Goal: Book appointment/travel/reservation

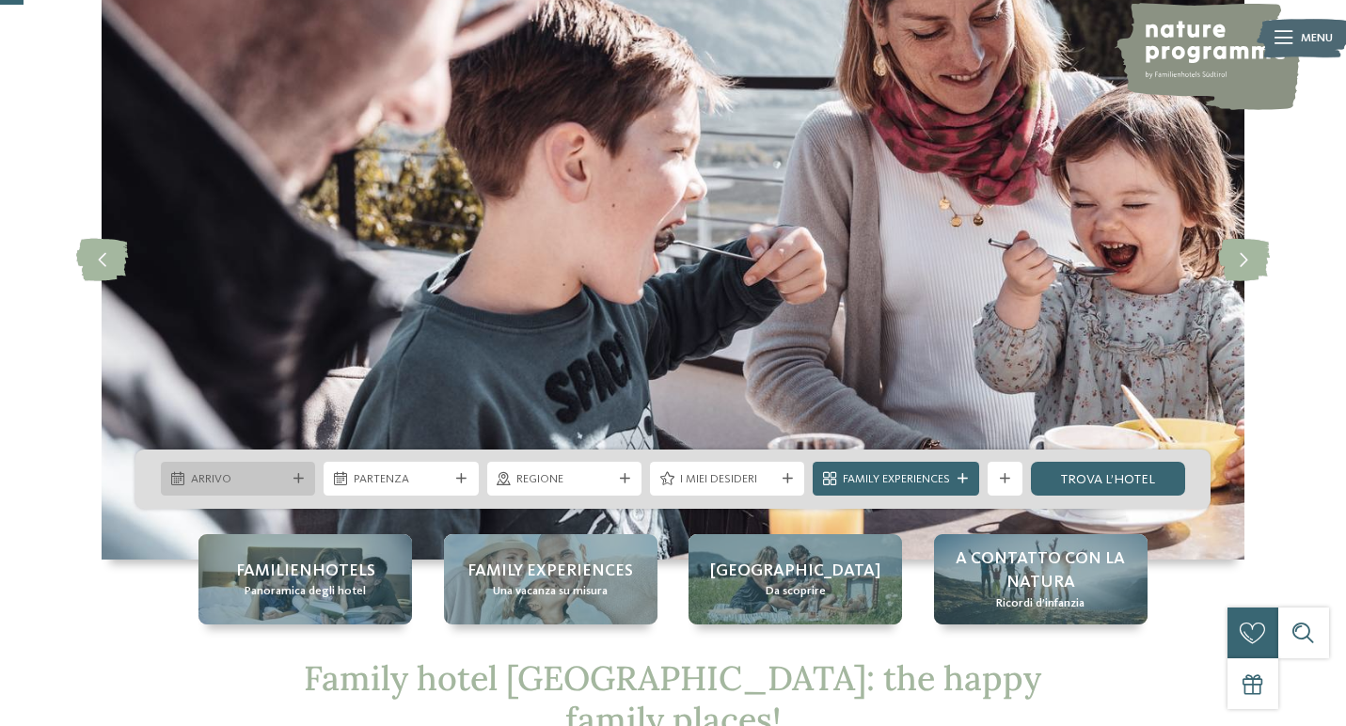
click at [276, 476] on span "Arrivo" at bounding box center [238, 479] width 95 height 17
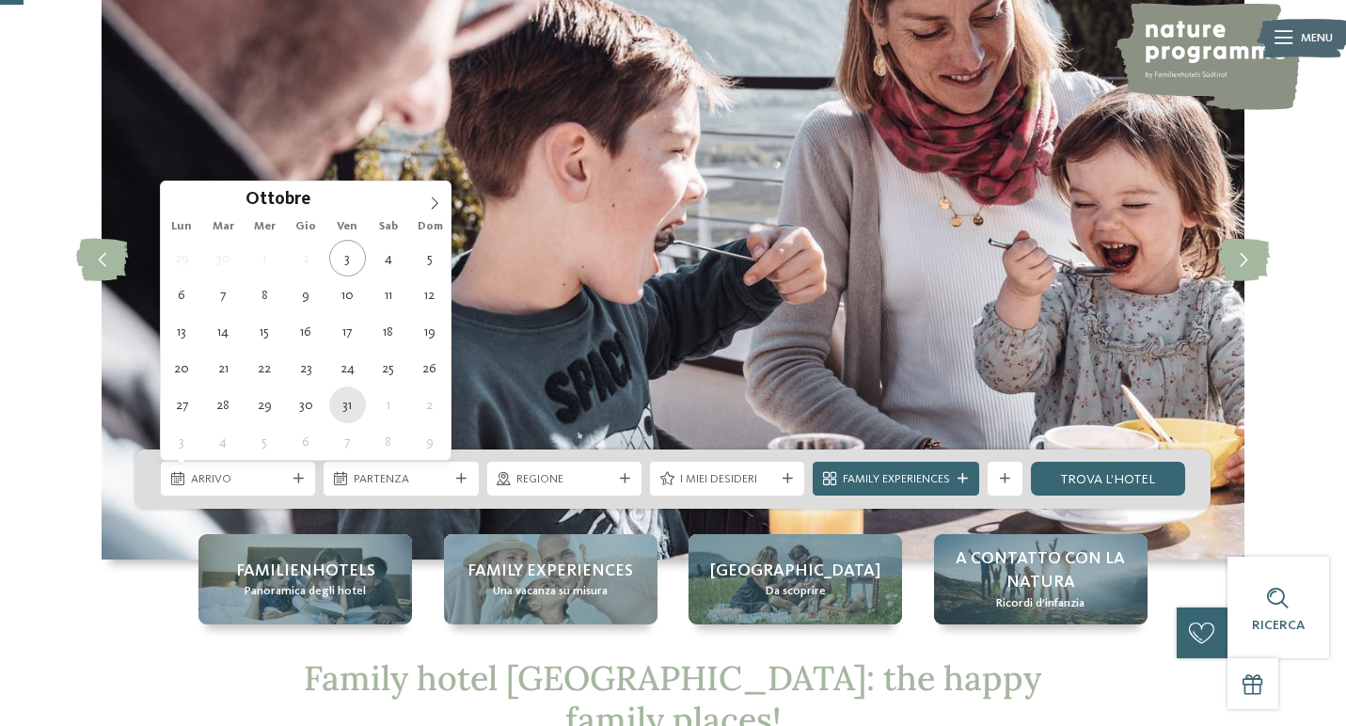
type div "[DATE]"
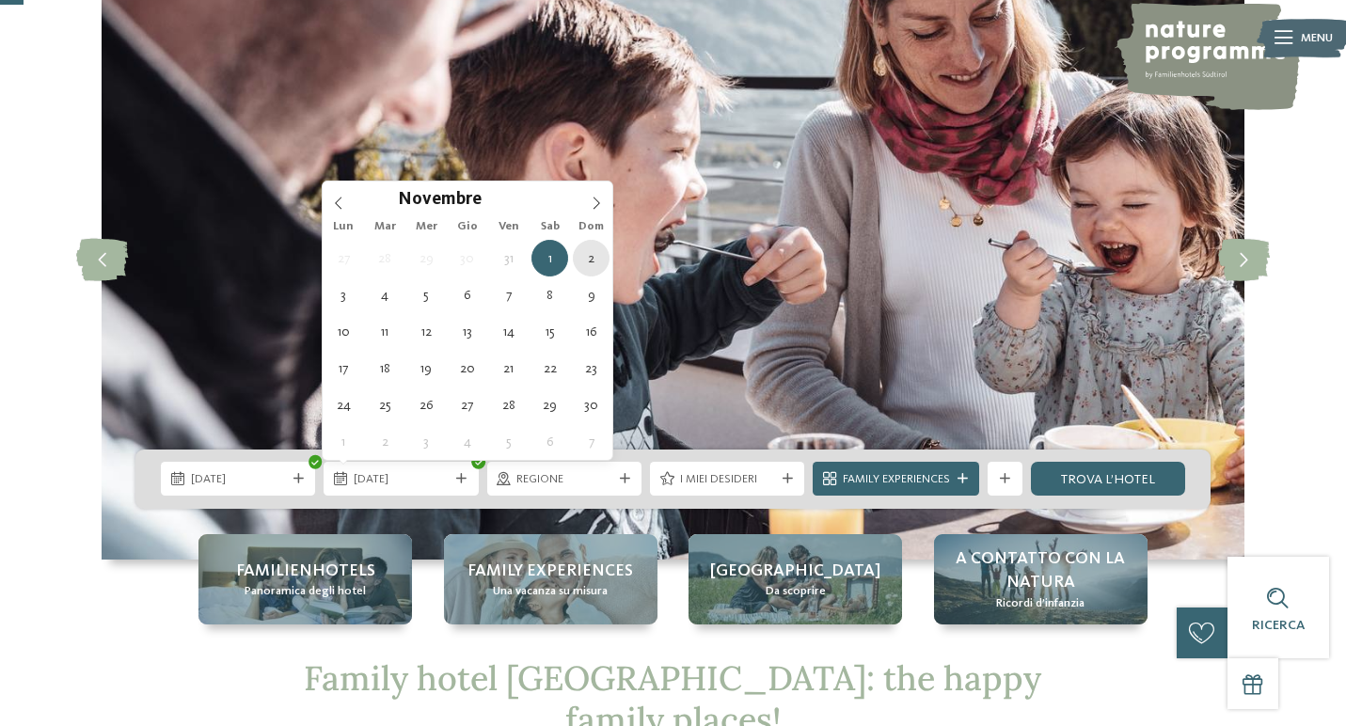
type div "[DATE]"
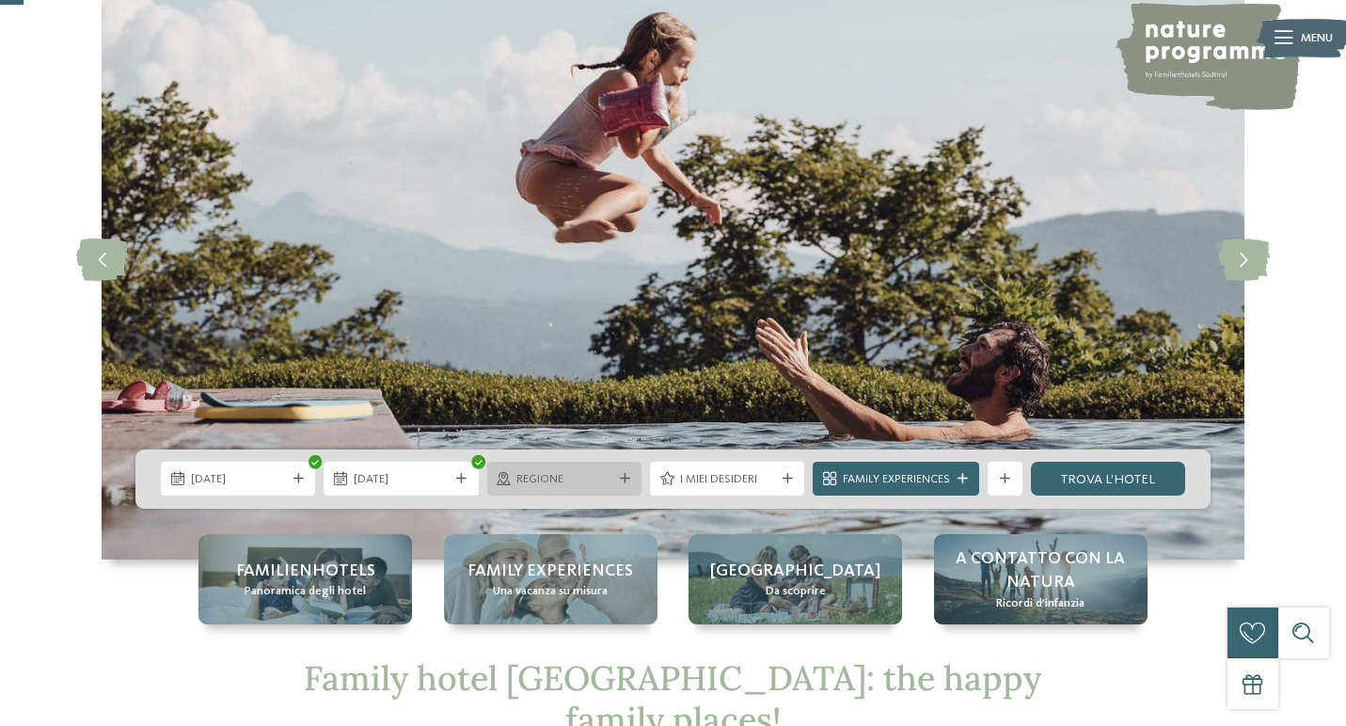
click at [594, 484] on span "Regione" at bounding box center [563, 479] width 95 height 17
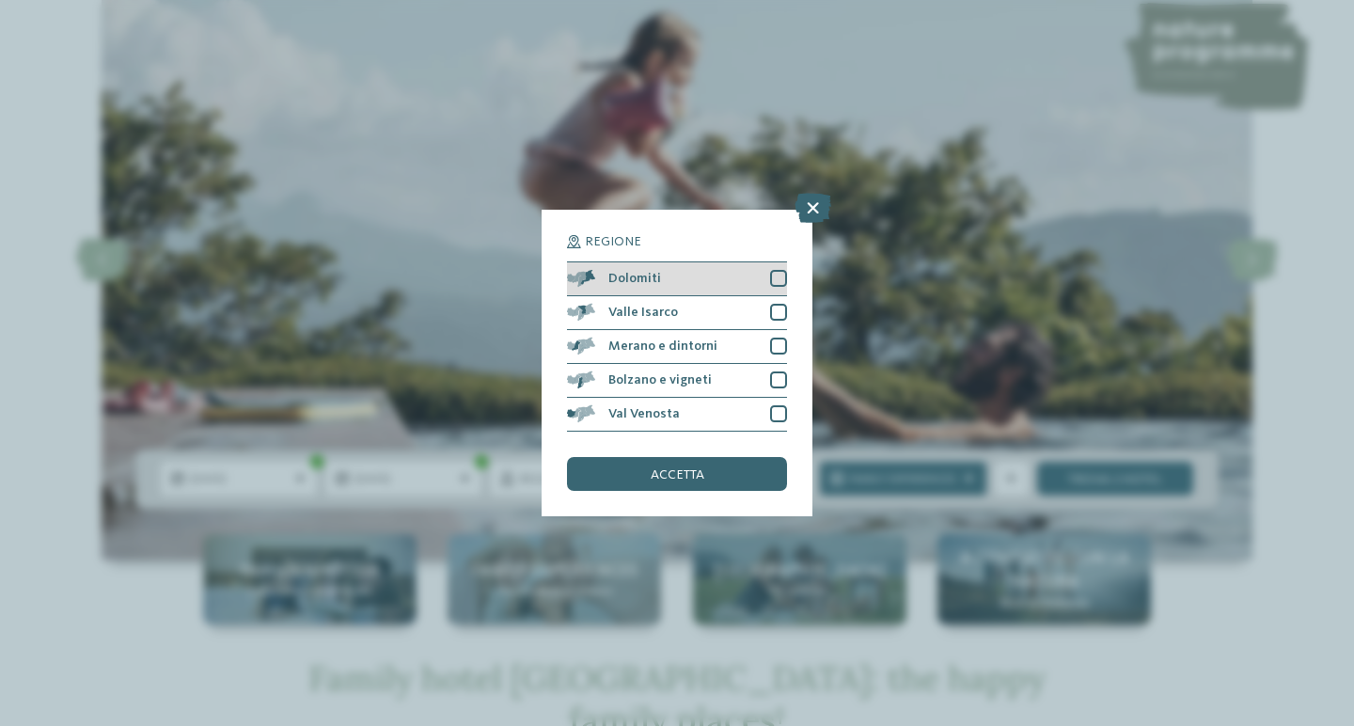
click at [782, 270] on div at bounding box center [778, 278] width 17 height 17
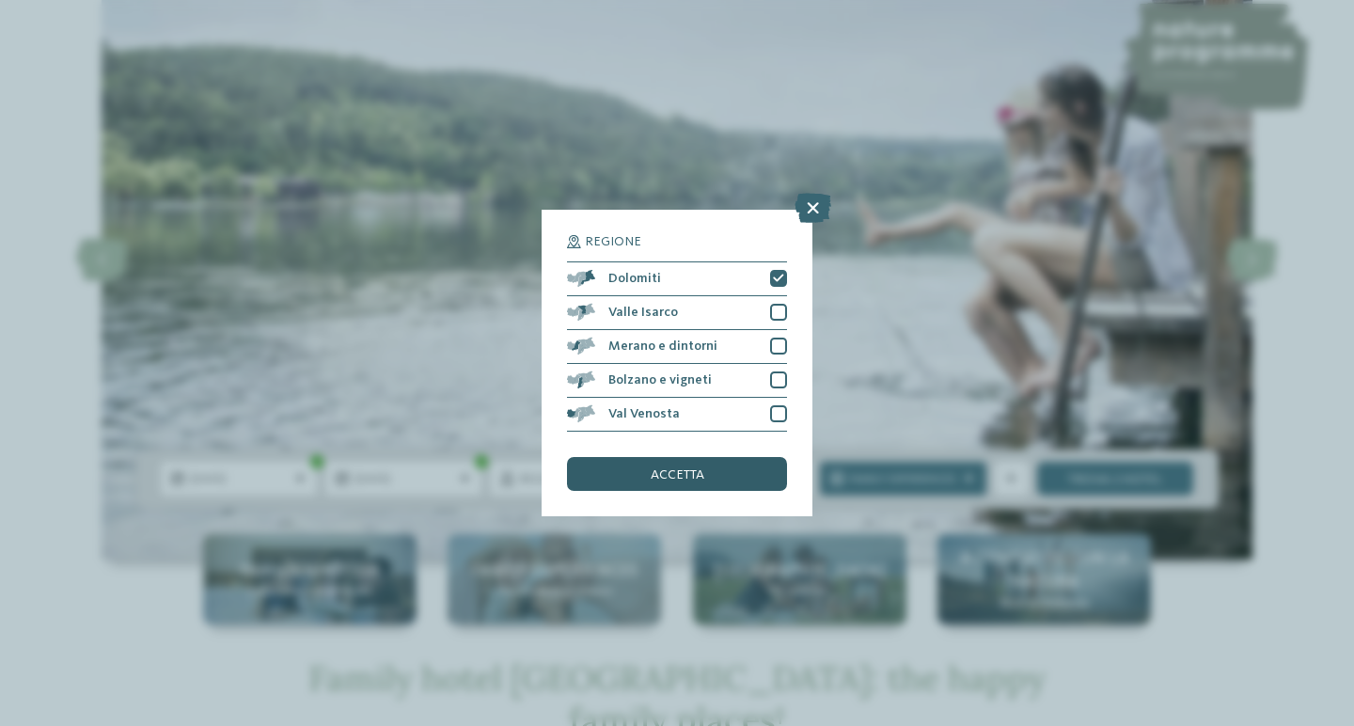
click at [714, 457] on div "accetta" at bounding box center [677, 474] width 220 height 34
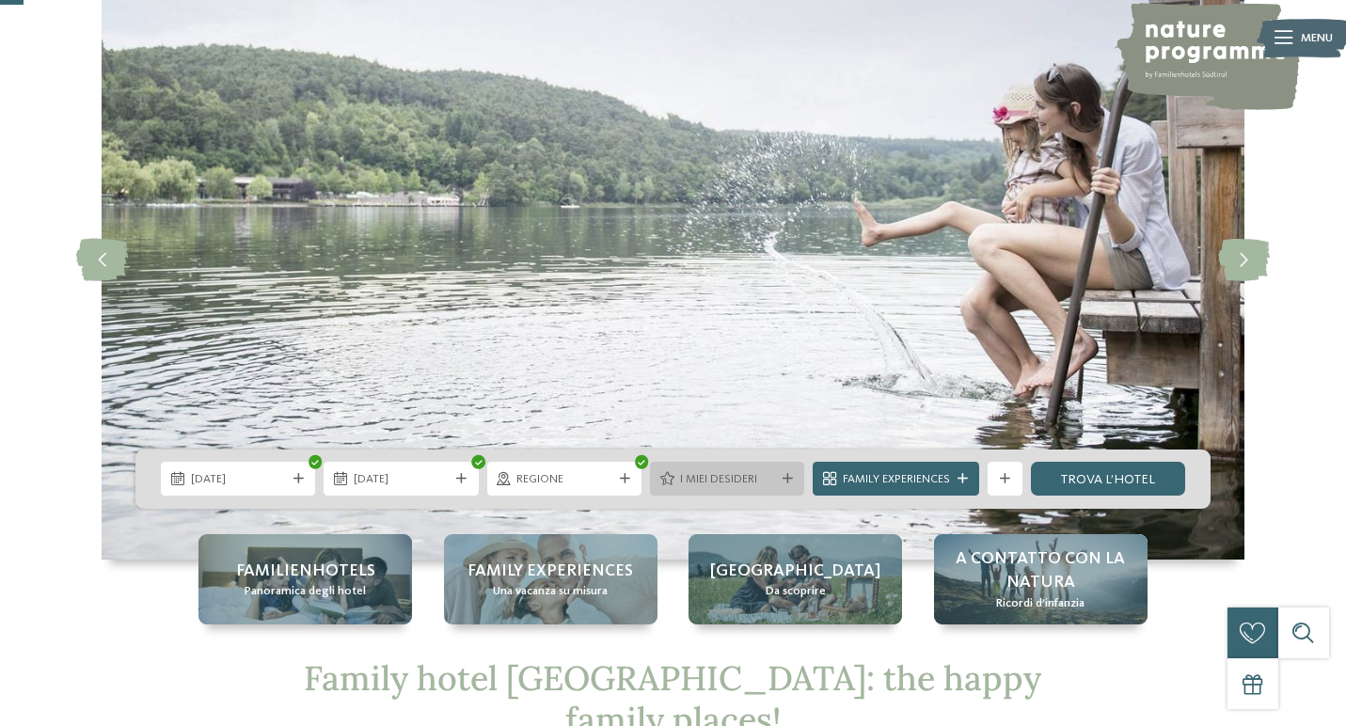
click at [781, 486] on div "I miei desideri" at bounding box center [727, 479] width 154 height 34
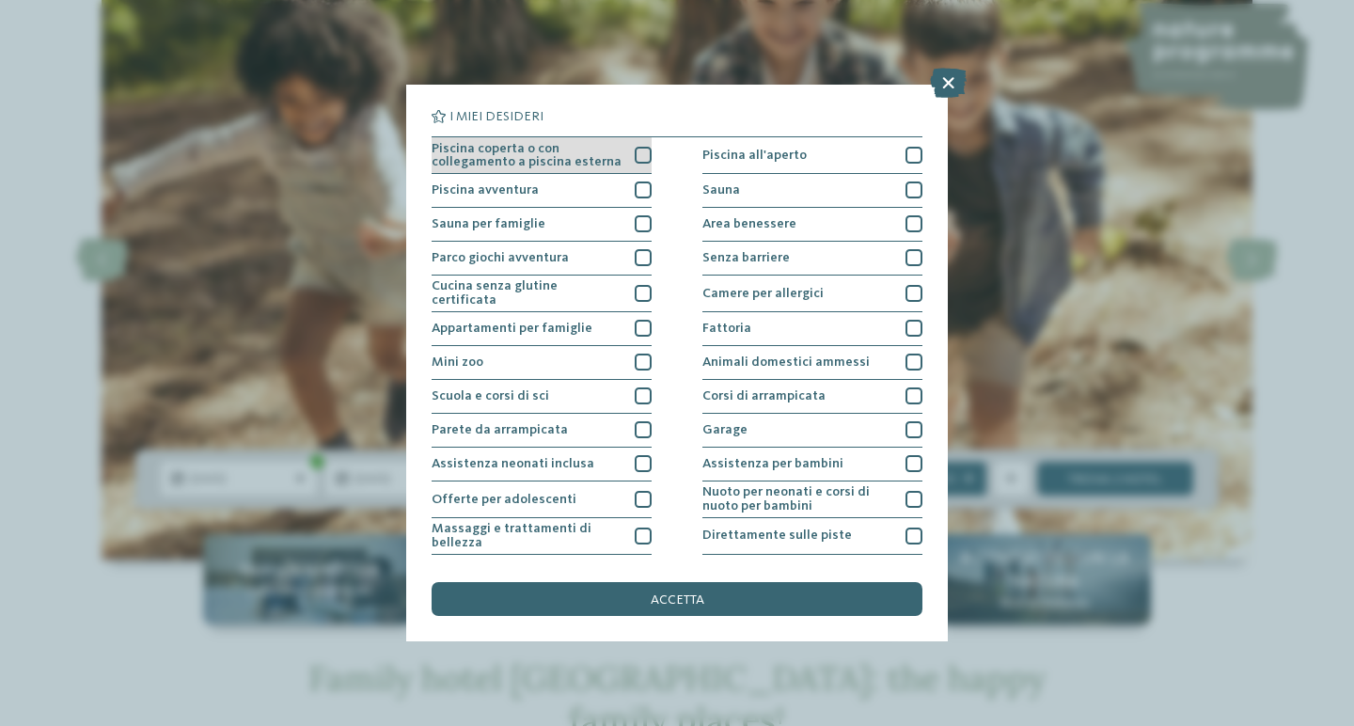
click at [641, 151] on div at bounding box center [643, 155] width 17 height 17
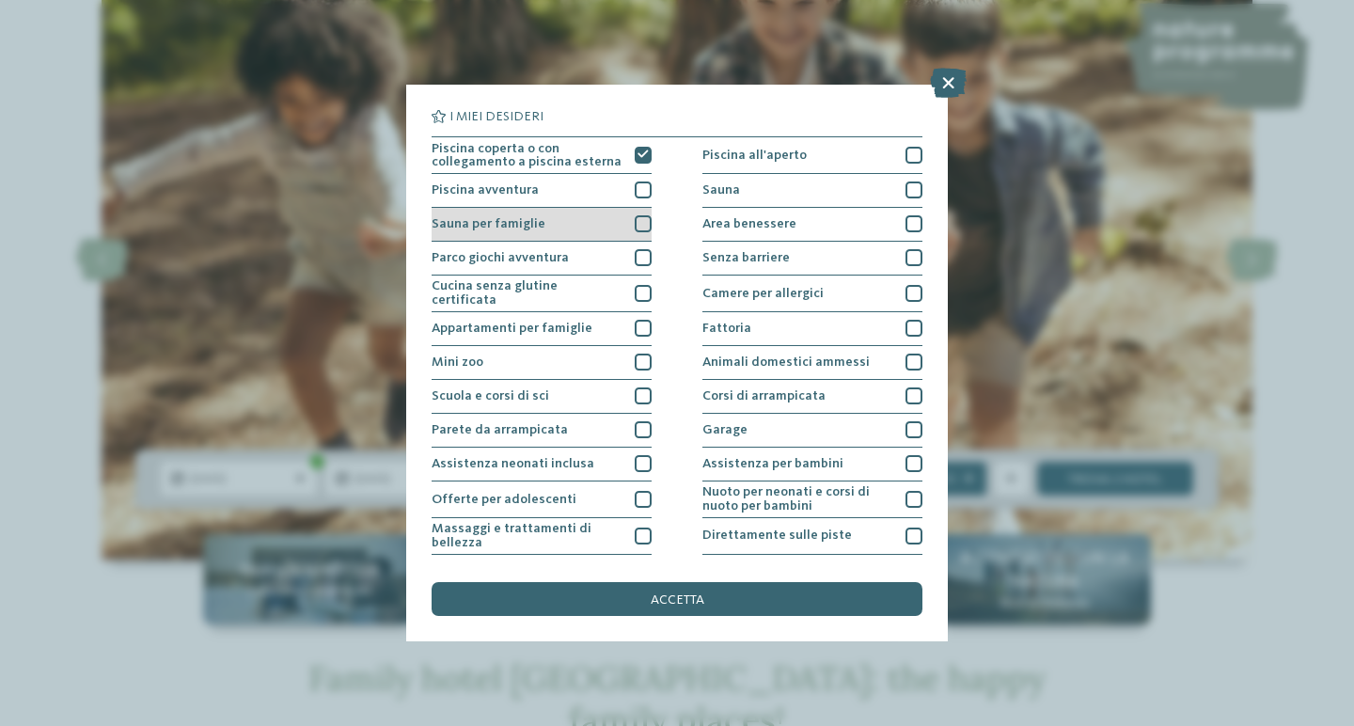
click at [639, 225] on div at bounding box center [643, 223] width 17 height 17
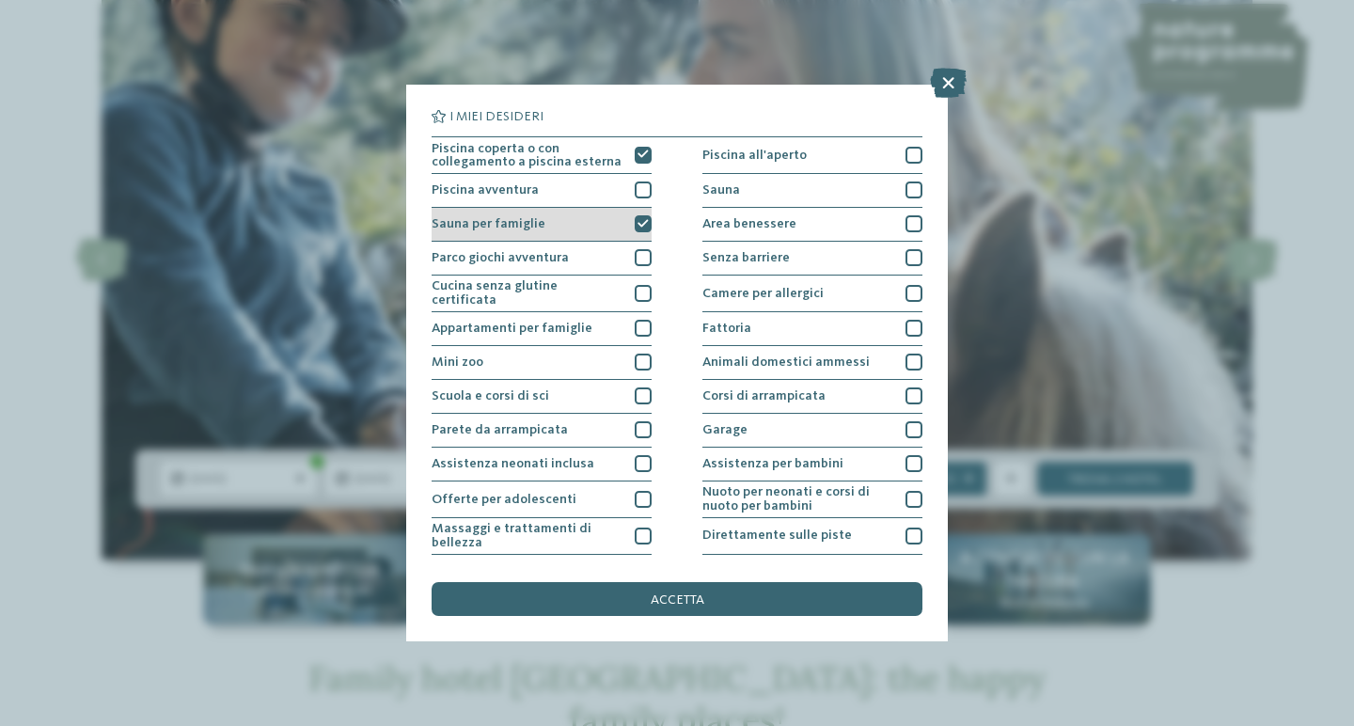
click at [639, 225] on icon at bounding box center [643, 224] width 11 height 10
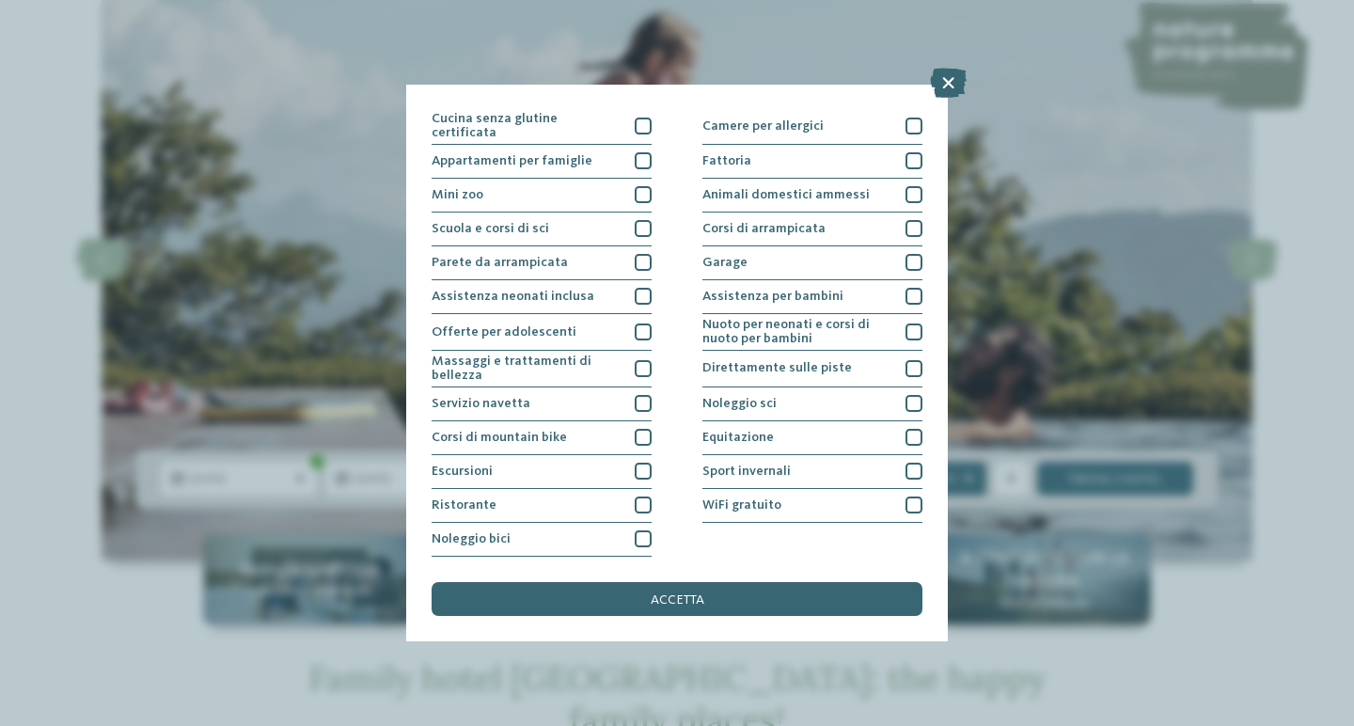
scroll to position [320, 0]
click at [648, 497] on div at bounding box center [643, 505] width 17 height 17
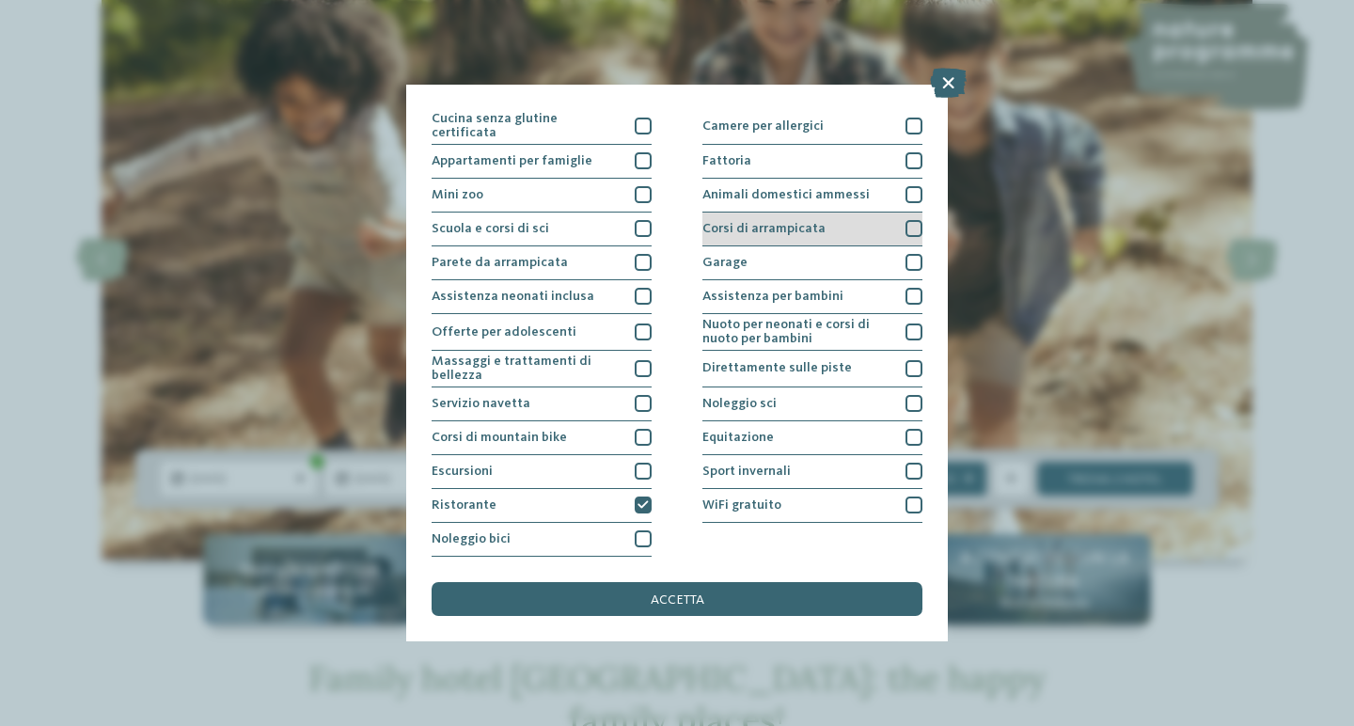
scroll to position [166, 0]
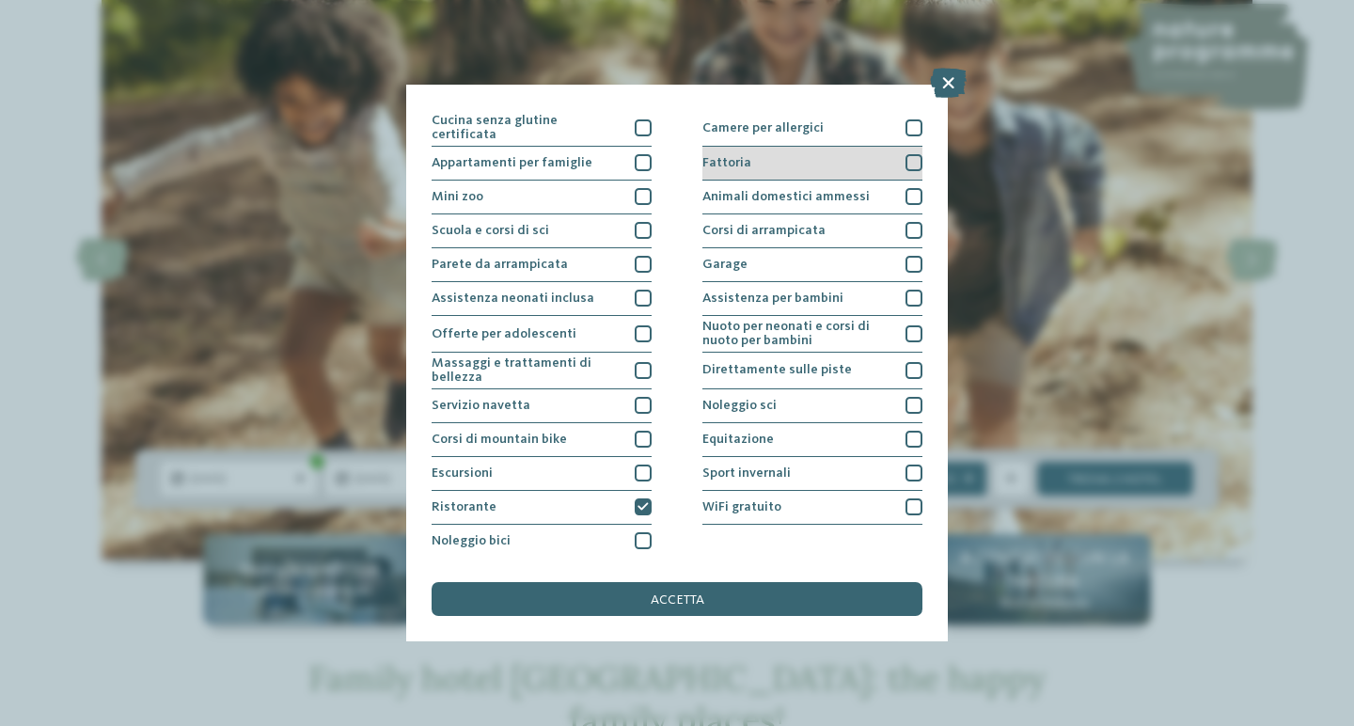
click at [908, 162] on div at bounding box center [914, 162] width 17 height 17
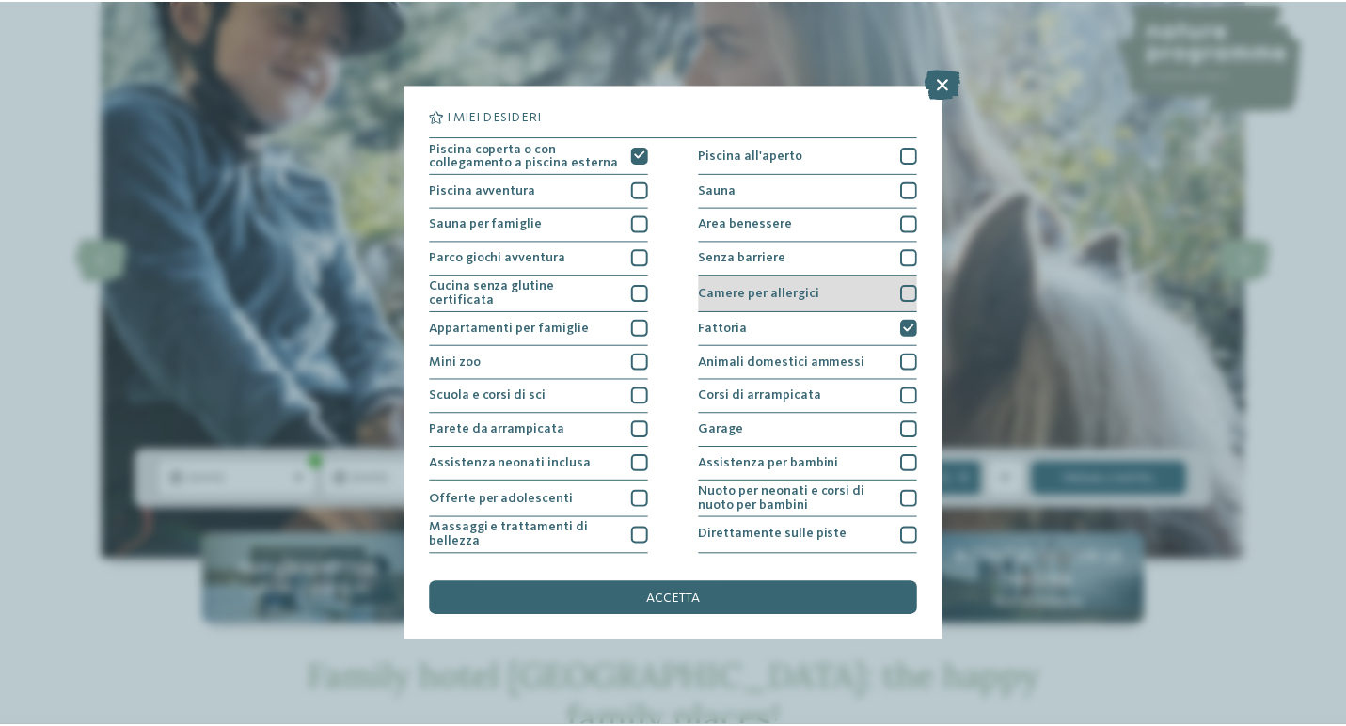
scroll to position [0, 0]
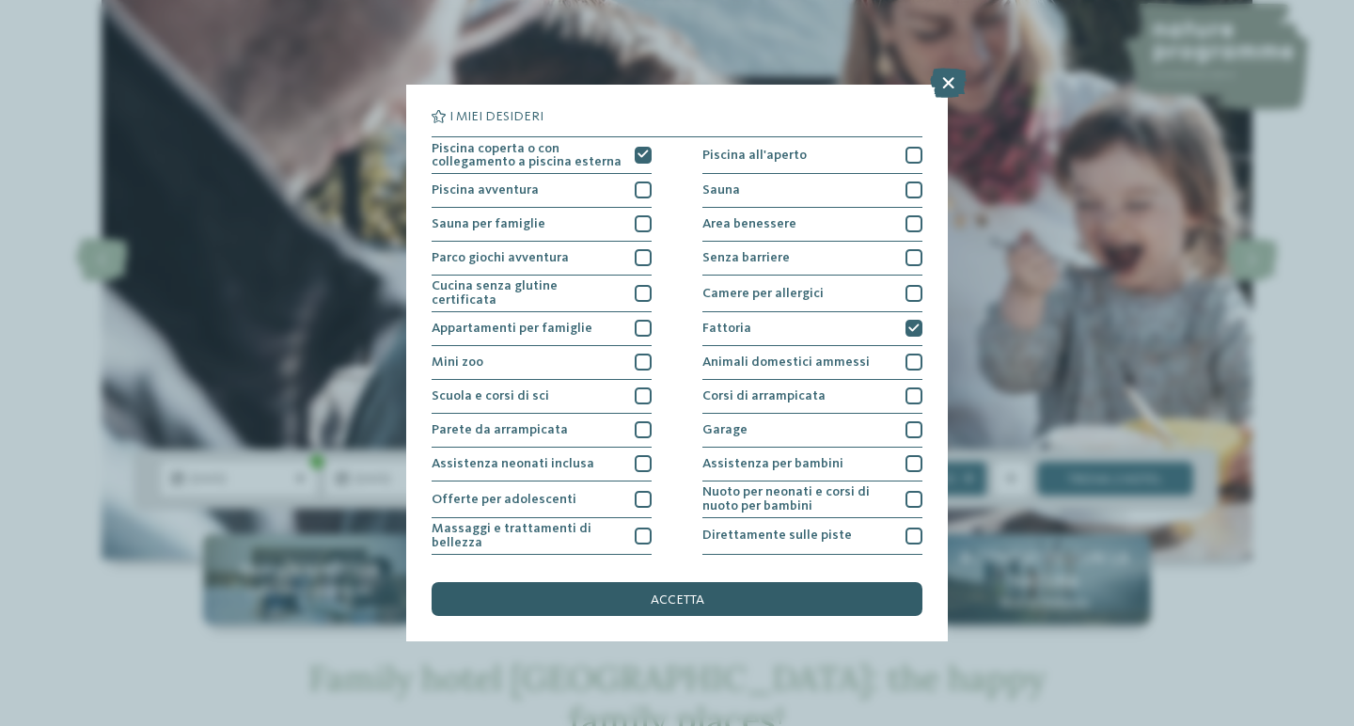
click at [807, 582] on div "accetta" at bounding box center [677, 599] width 491 height 34
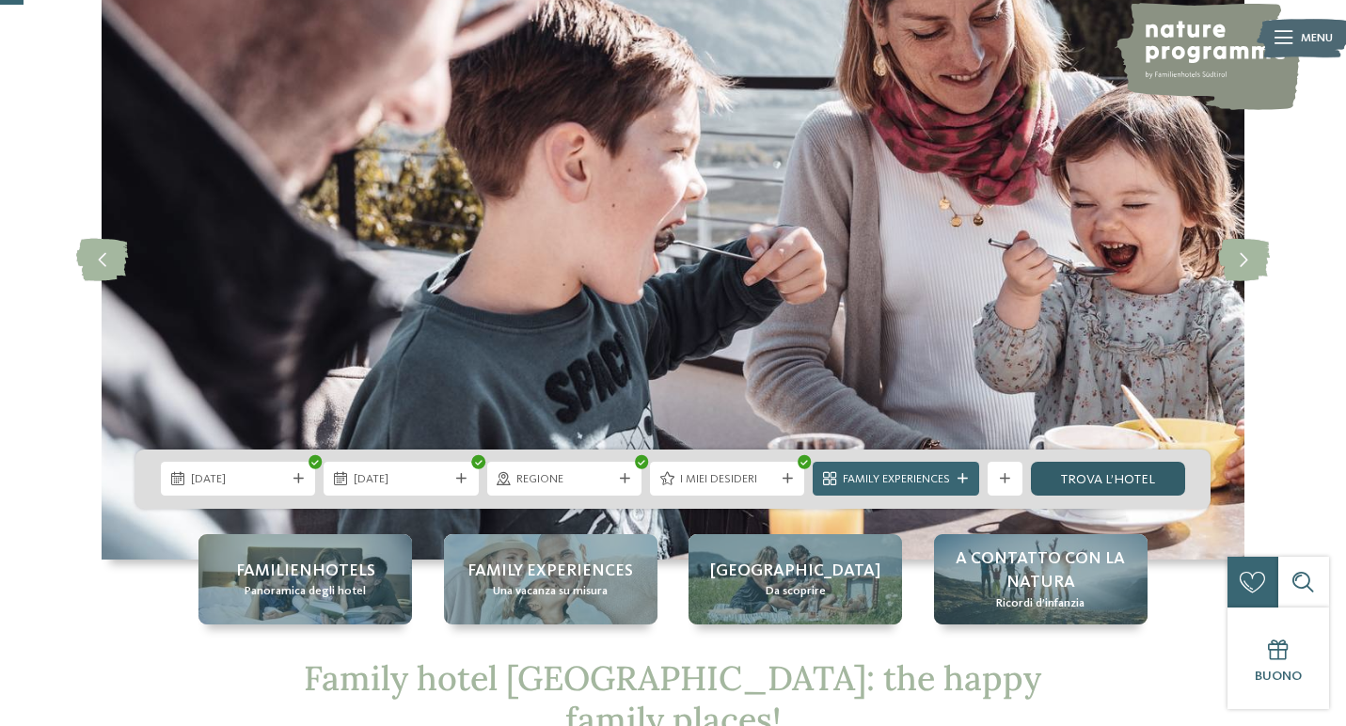
click at [1089, 480] on link "trova l’hotel" at bounding box center [1108, 479] width 154 height 34
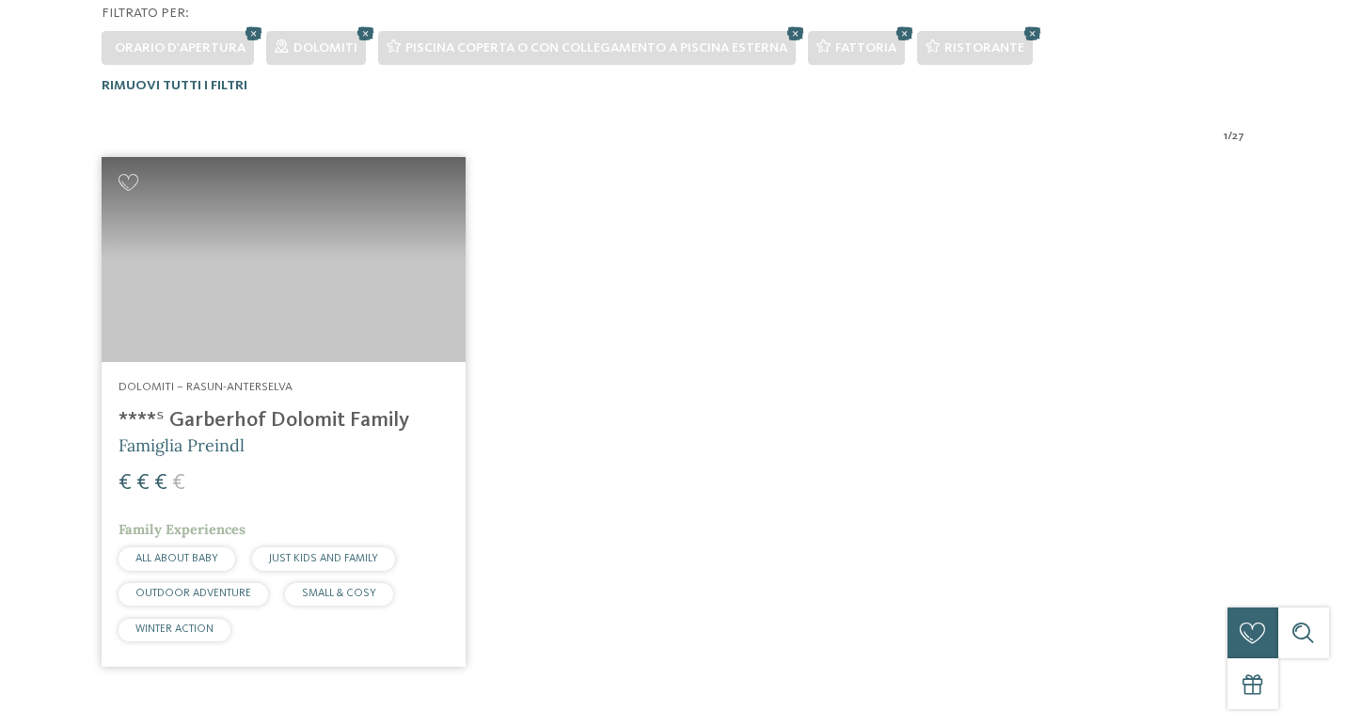
scroll to position [541, 0]
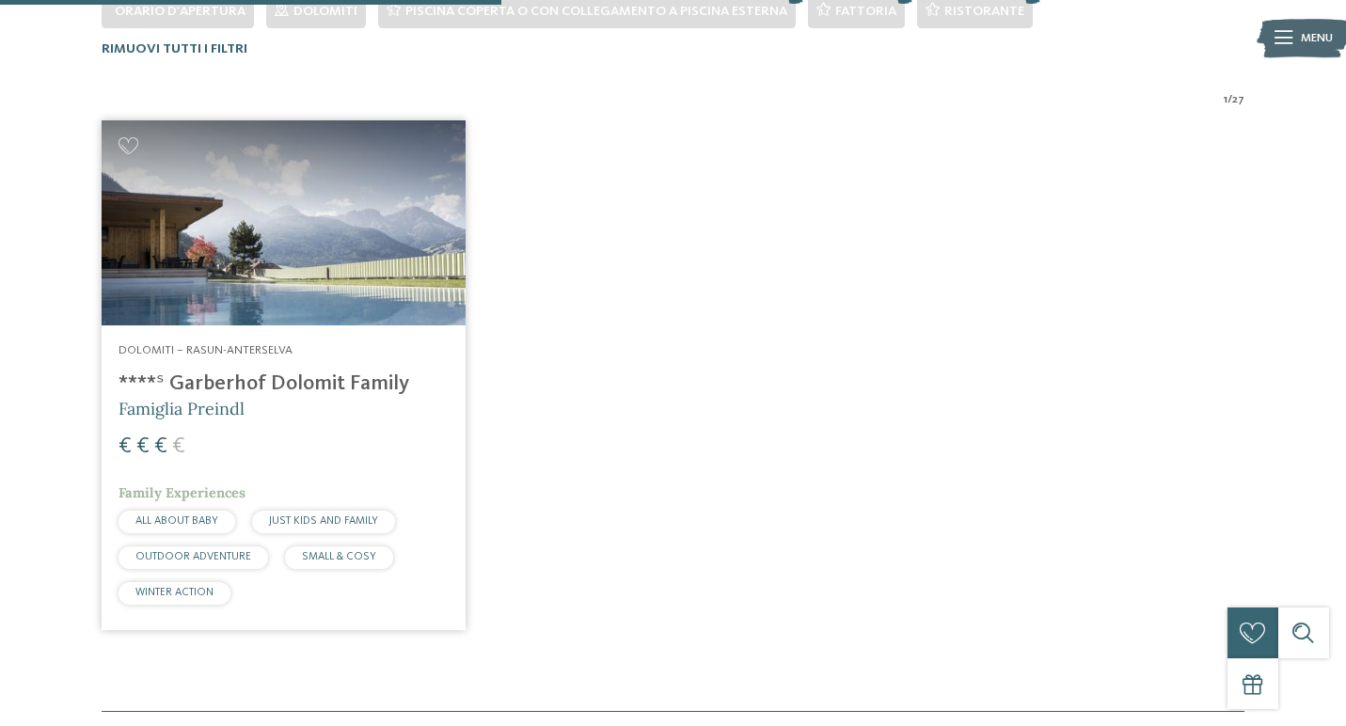
click at [317, 381] on h4 "****ˢ Garberhof Dolomit Family" at bounding box center [283, 383] width 330 height 25
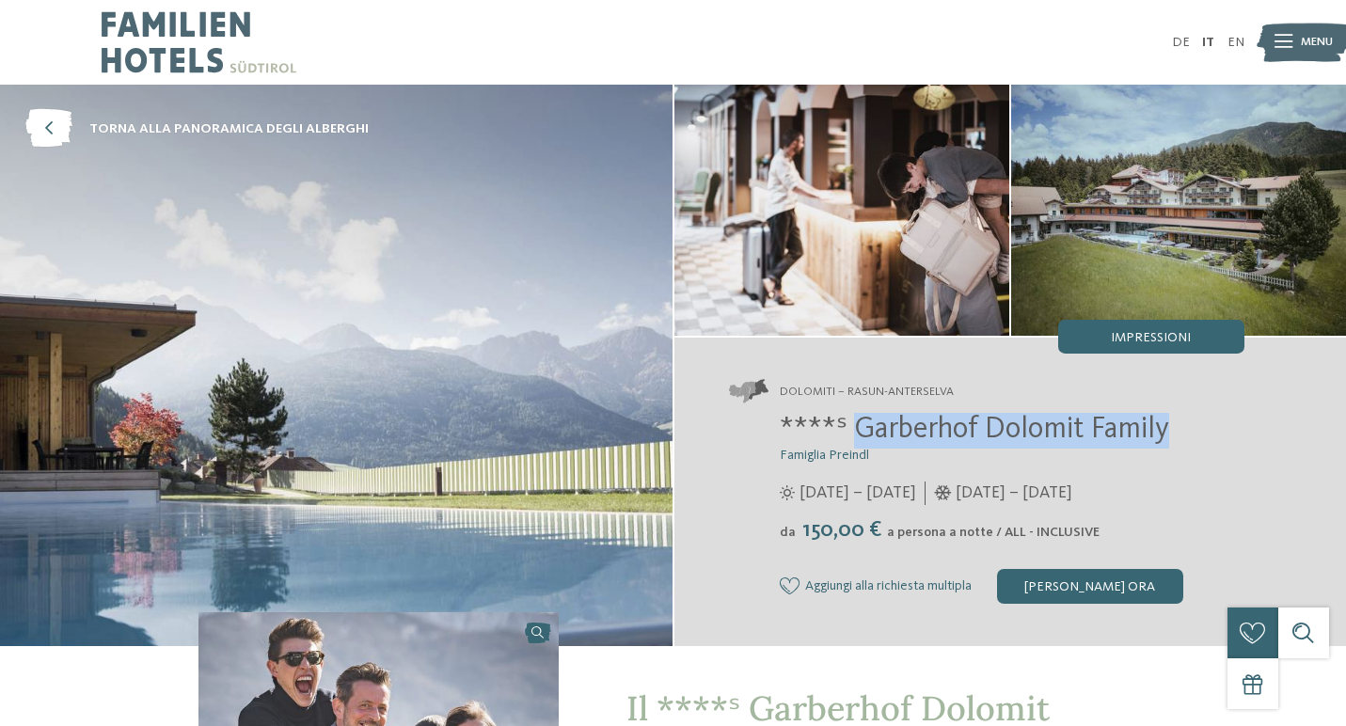
drag, startPoint x: 853, startPoint y: 423, endPoint x: 1177, endPoint y: 434, distance: 323.7
click at [1177, 434] on h2 "****ˢ Garberhof Dolomit Family" at bounding box center [1012, 431] width 465 height 36
copy span "Garberhof Dolomit Family"
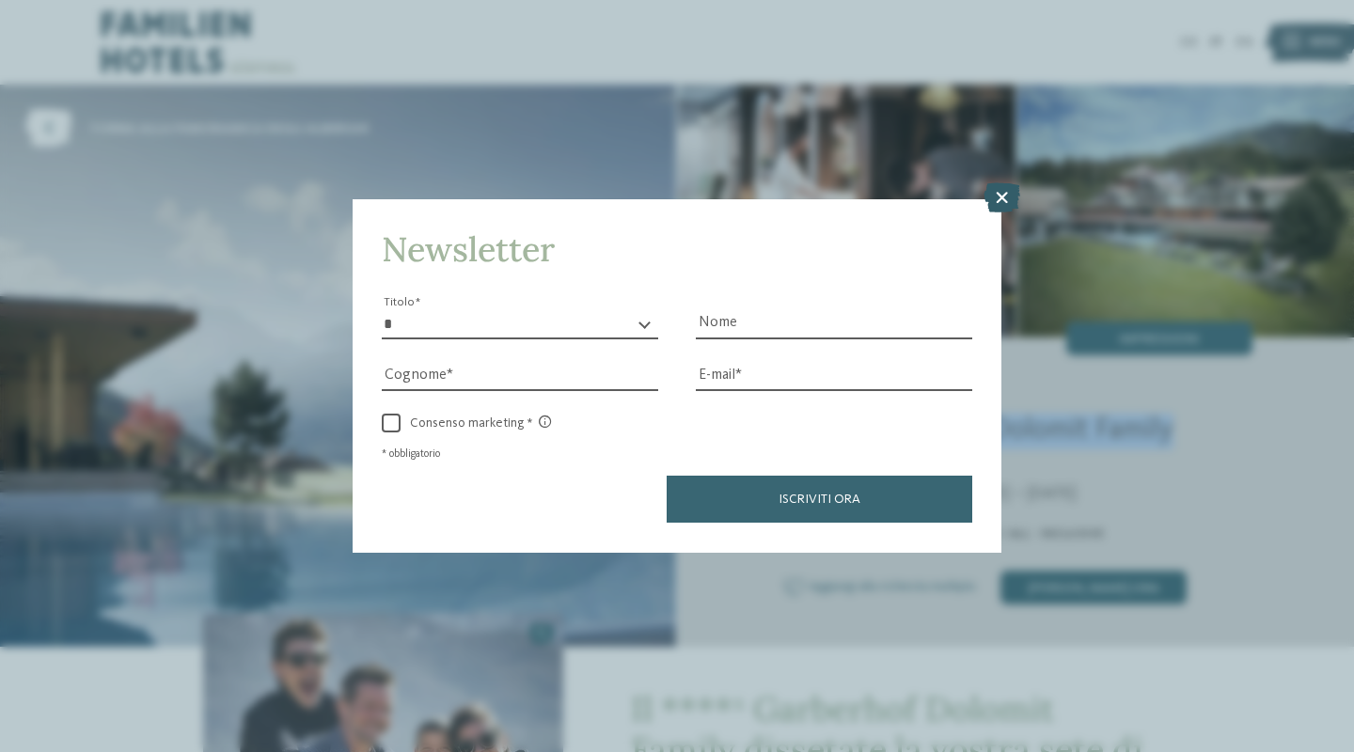
click at [1002, 183] on icon at bounding box center [1002, 198] width 37 height 30
